Goal: Entertainment & Leisure: Consume media (video, audio)

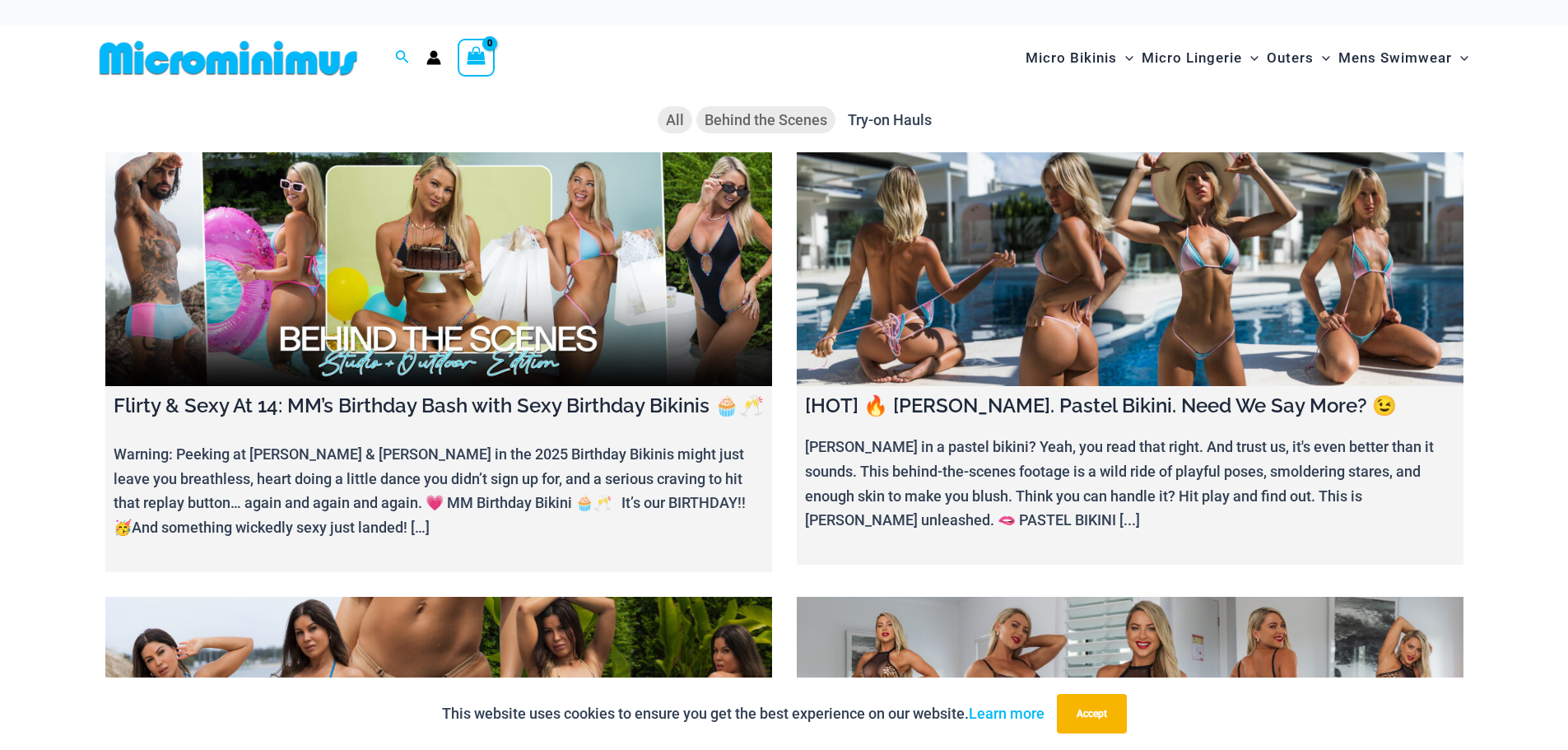
click at [795, 118] on span "Behind the Scenes" at bounding box center [766, 120] width 122 height 17
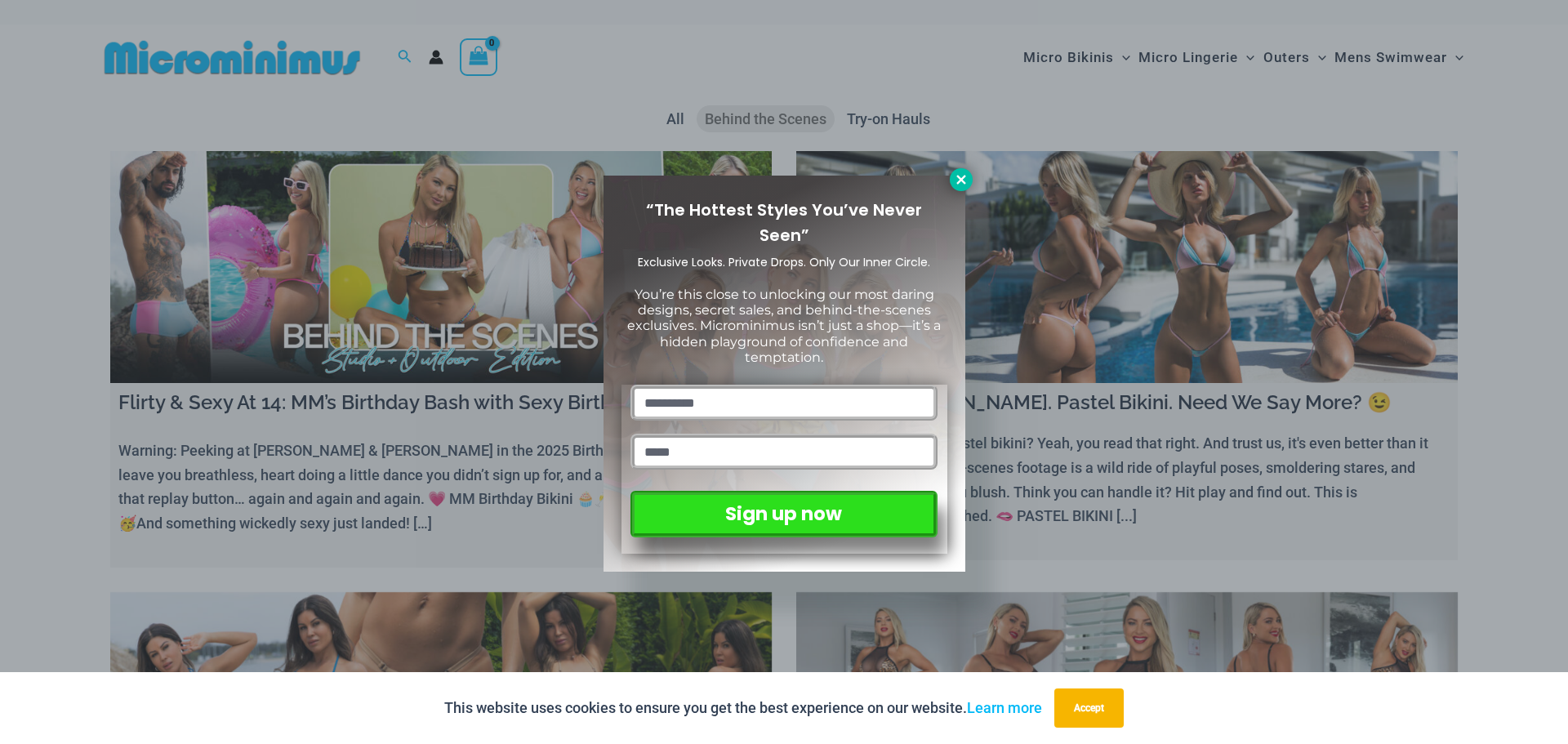
click at [961, 173] on icon at bounding box center [961, 179] width 15 height 15
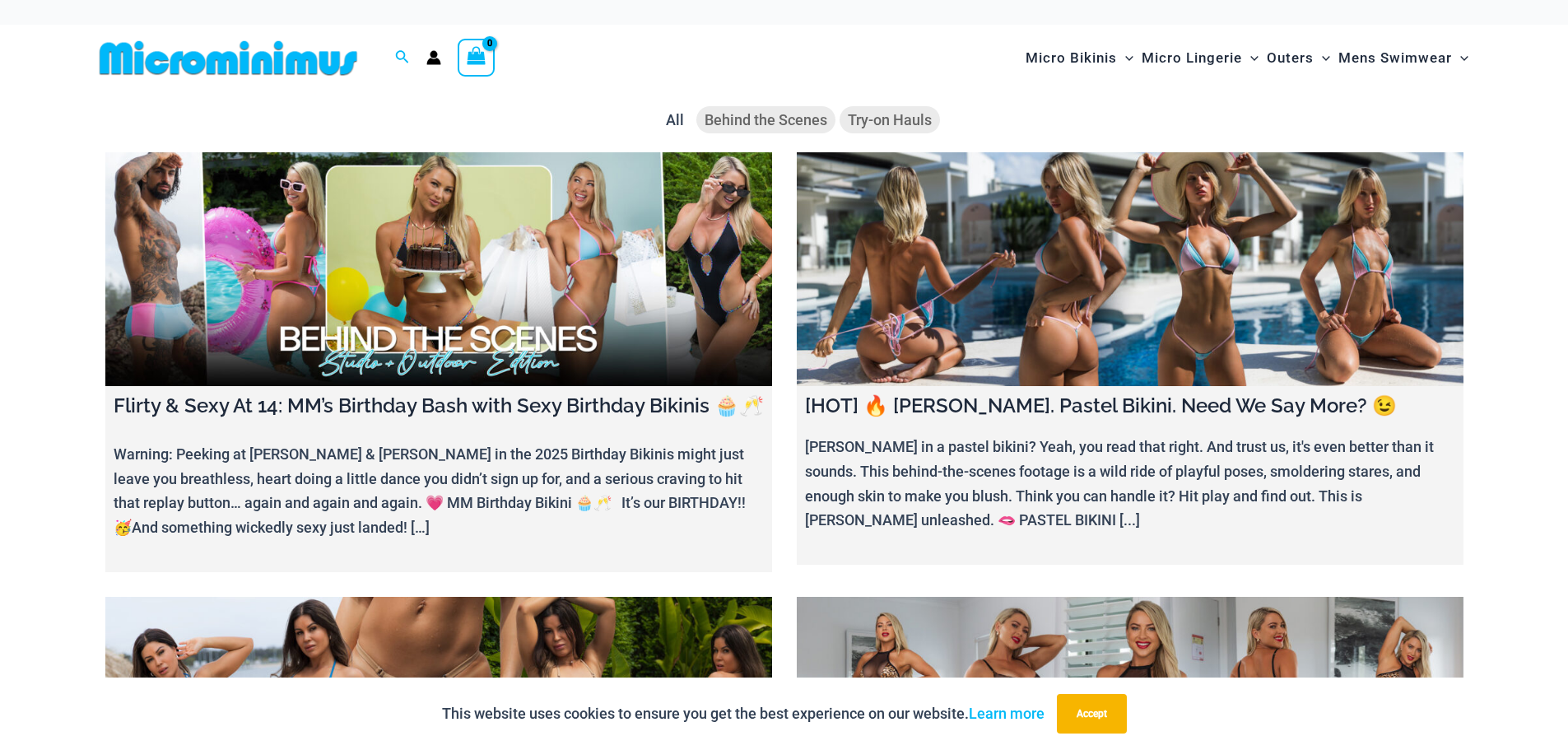
click at [915, 125] on span "Try-on Hauls" at bounding box center [889, 120] width 84 height 17
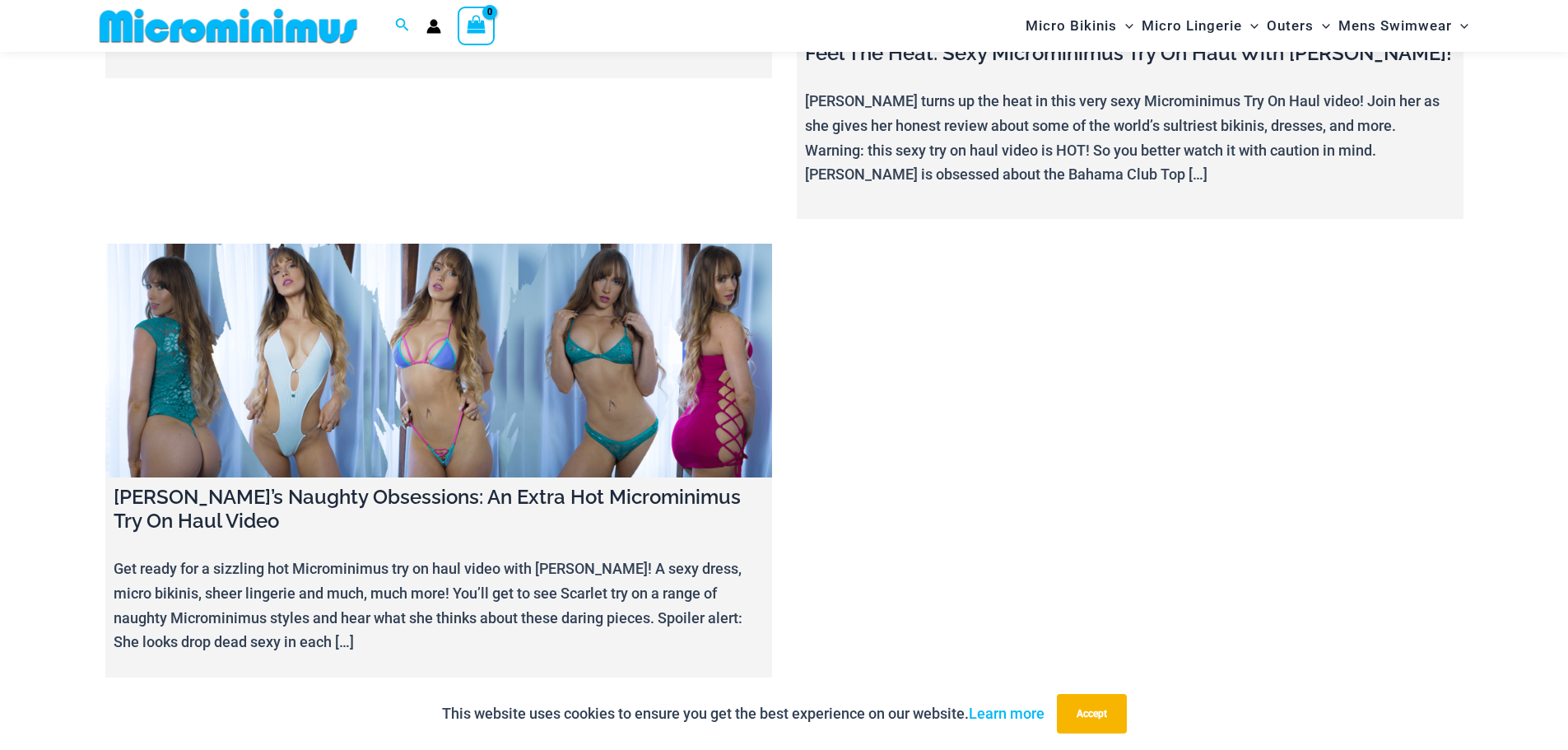
scroll to position [644, 0]
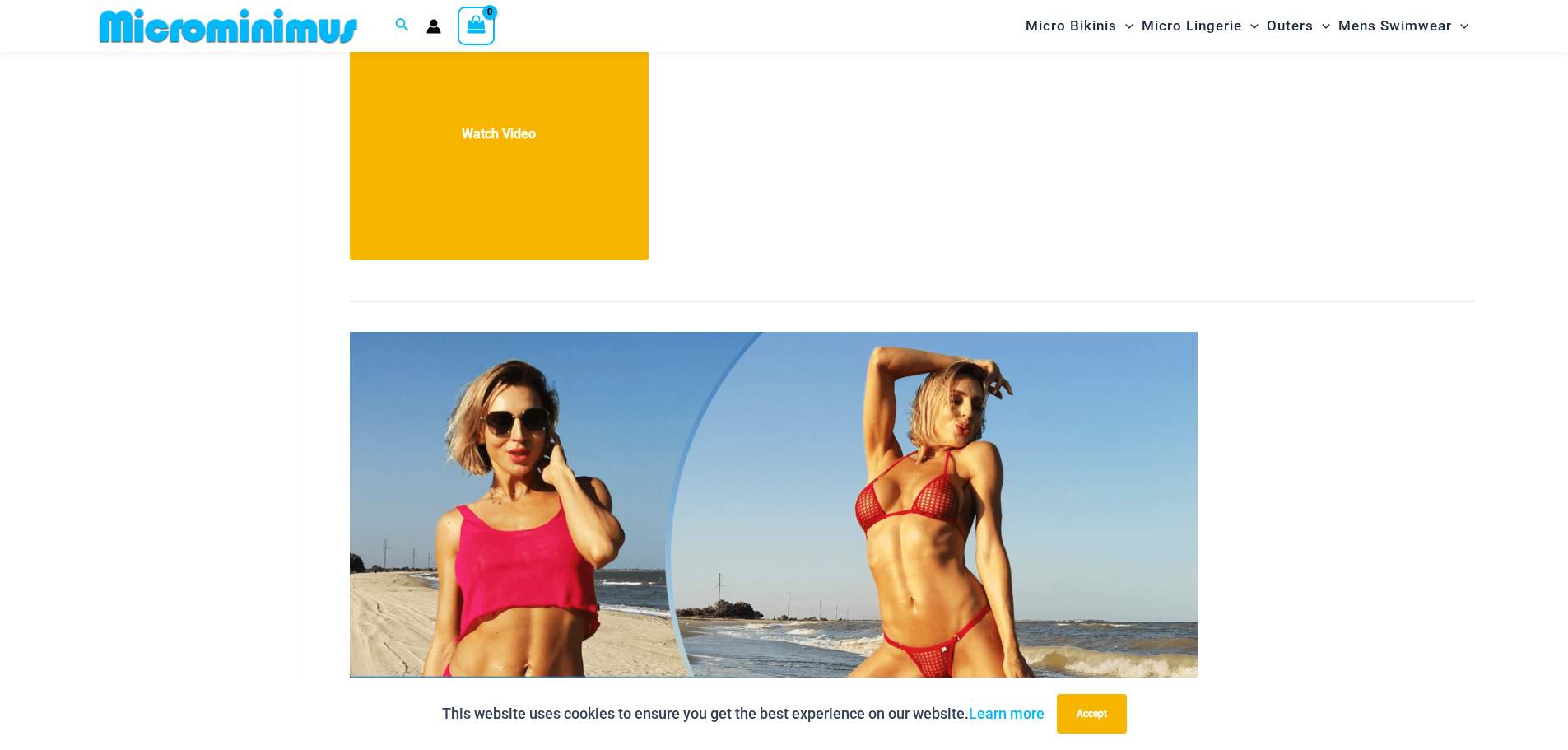
scroll to position [892, 0]
